Goal: Information Seeking & Learning: Check status

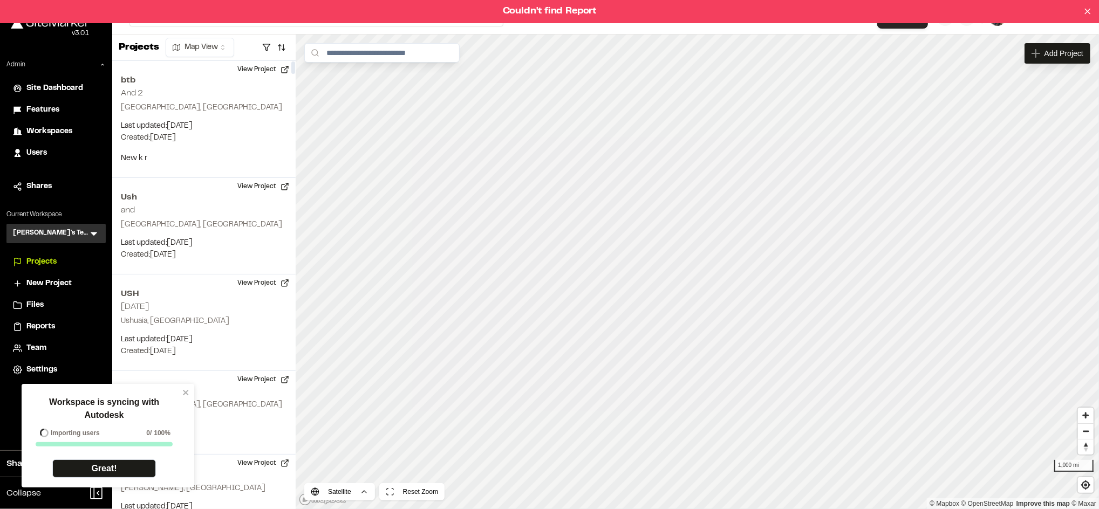
click at [1098, 141] on html "Workspace is syncing with Autodesk Importing users 0 / 100% Great! Couldn't fin…" at bounding box center [549, 254] width 1099 height 509
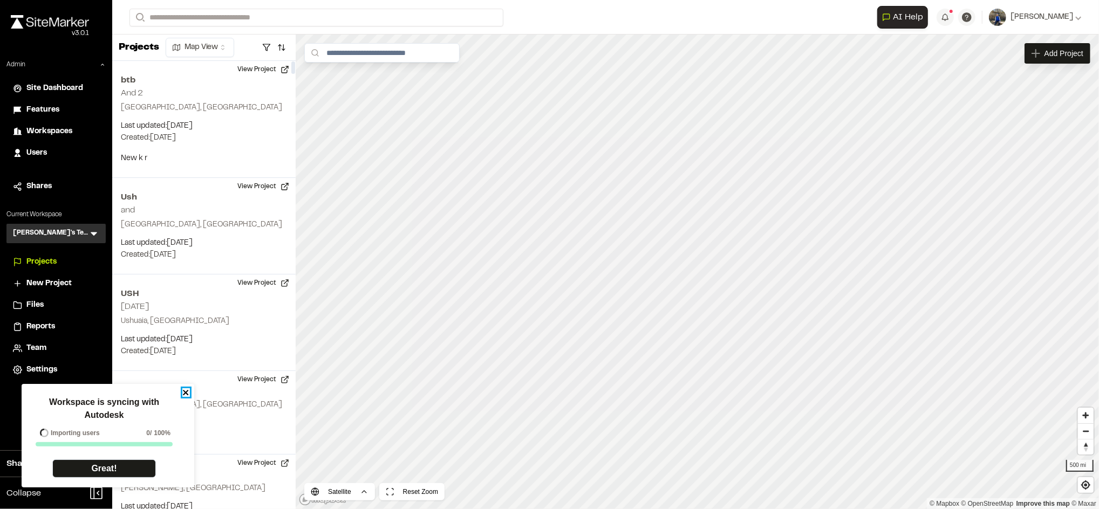
click at [184, 390] on icon "close" at bounding box center [185, 392] width 5 height 5
click at [63, 127] on span "Workspaces" at bounding box center [49, 132] width 46 height 12
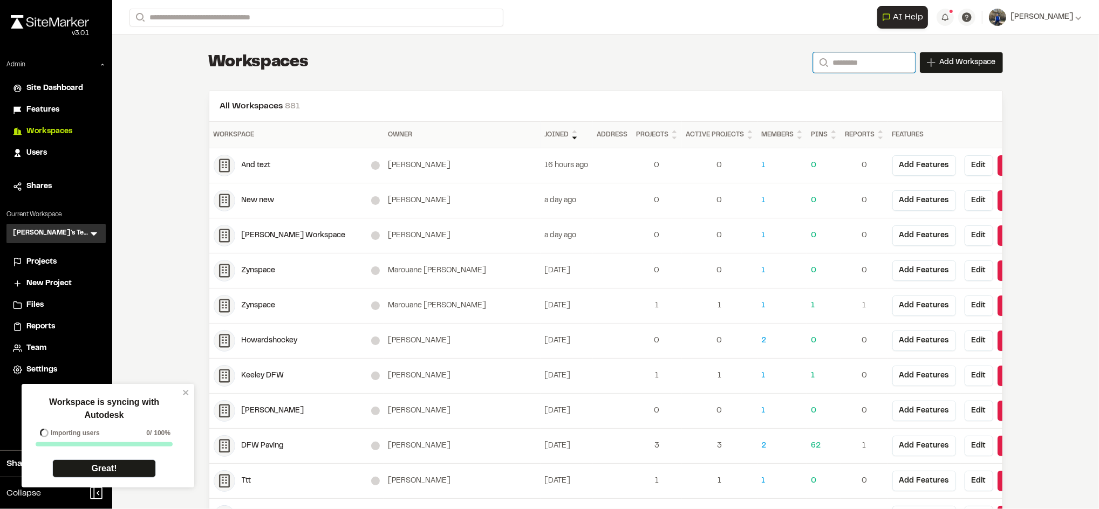
click at [834, 59] on input "Search" at bounding box center [864, 62] width 102 height 20
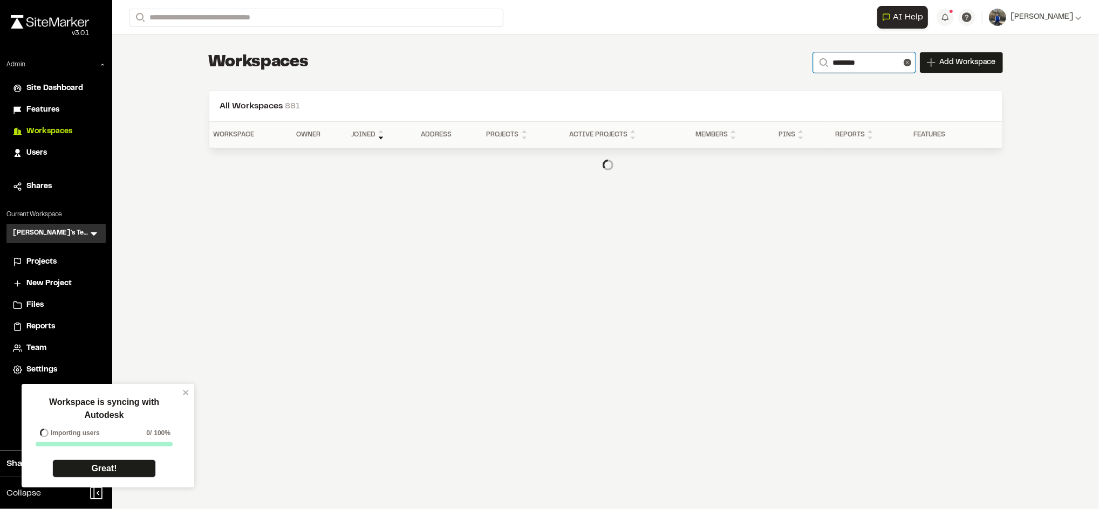
type input "********"
click at [182, 394] on icon "close" at bounding box center [186, 392] width 8 height 9
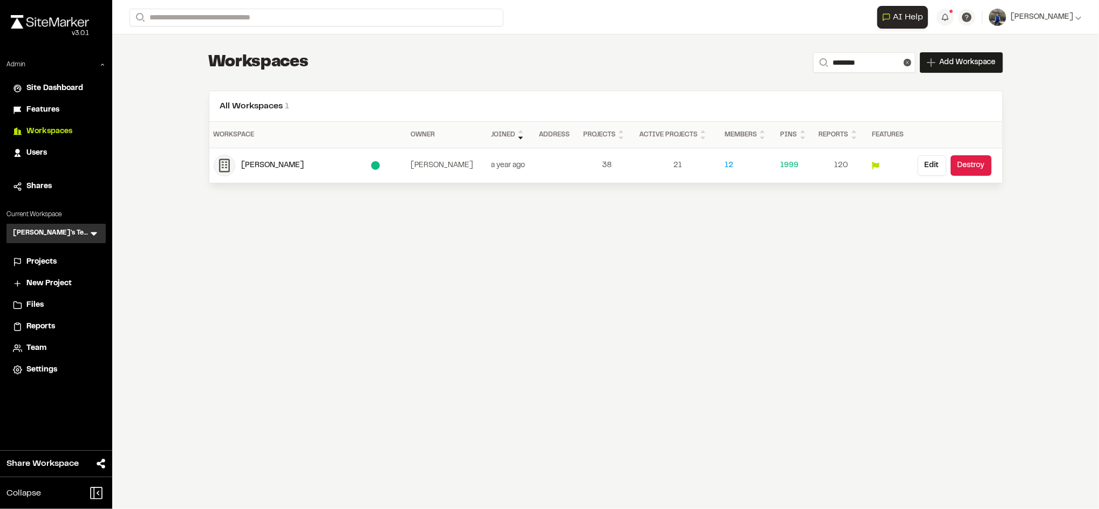
click at [263, 161] on div "[PERSON_NAME]" at bounding box center [306, 166] width 129 height 12
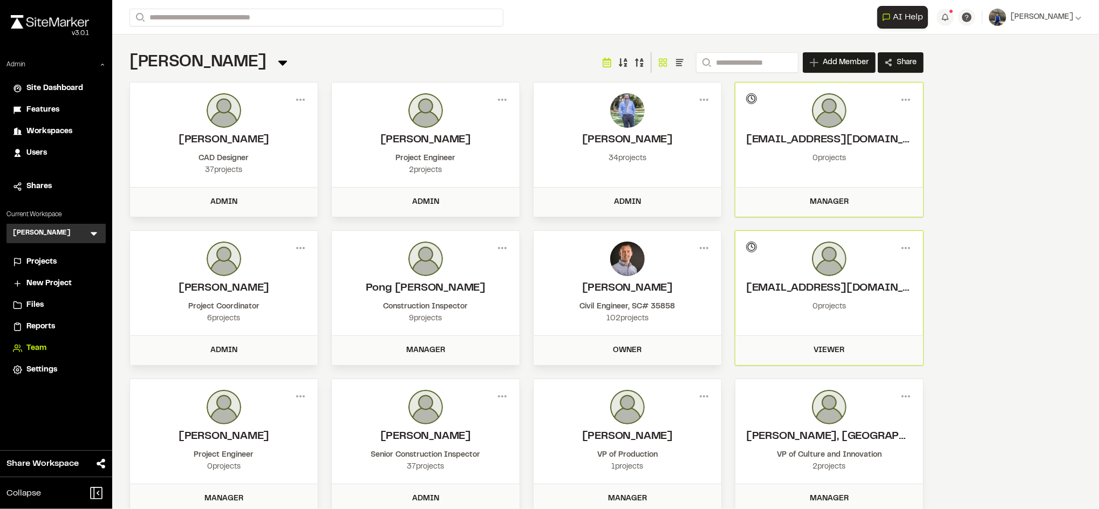
click at [45, 330] on span "Reports" at bounding box center [40, 327] width 29 height 12
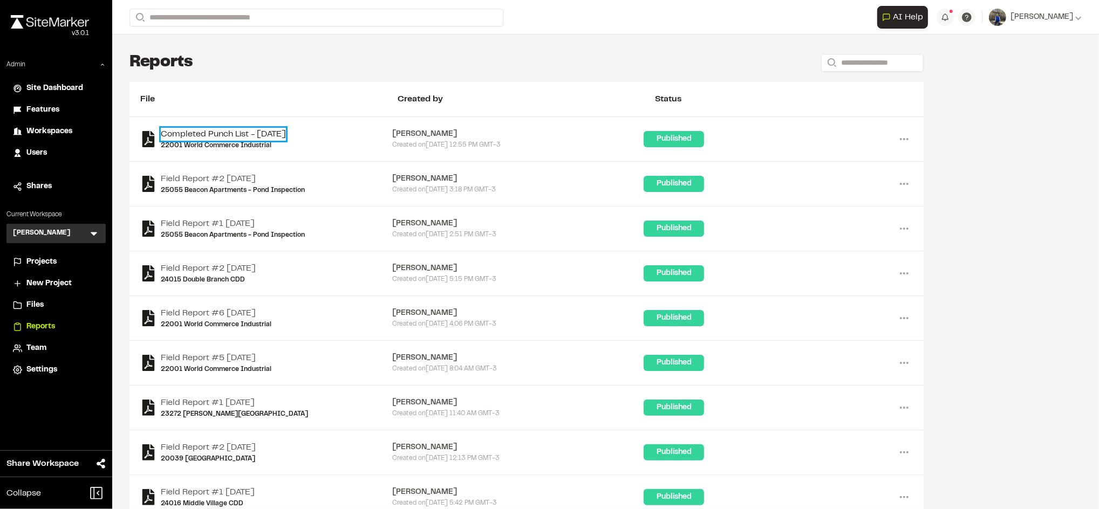
click at [280, 133] on link "Completed Punch List - [DATE]" at bounding box center [223, 134] width 125 height 13
